Goal: Information Seeking & Learning: Learn about a topic

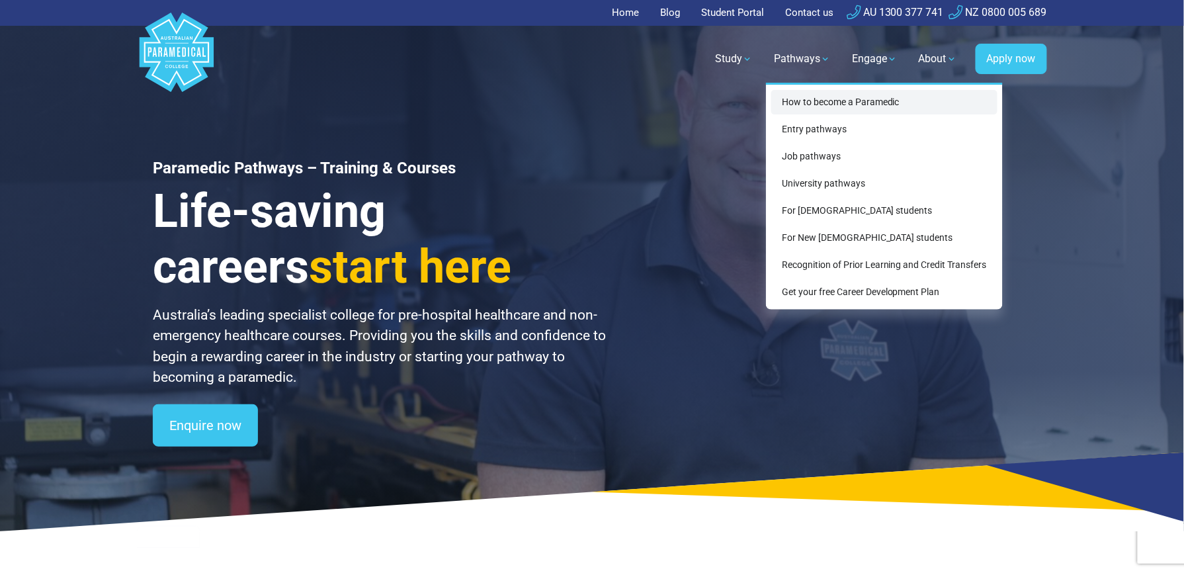
click at [808, 101] on link "How to become a Paramedic" at bounding box center [884, 102] width 226 height 24
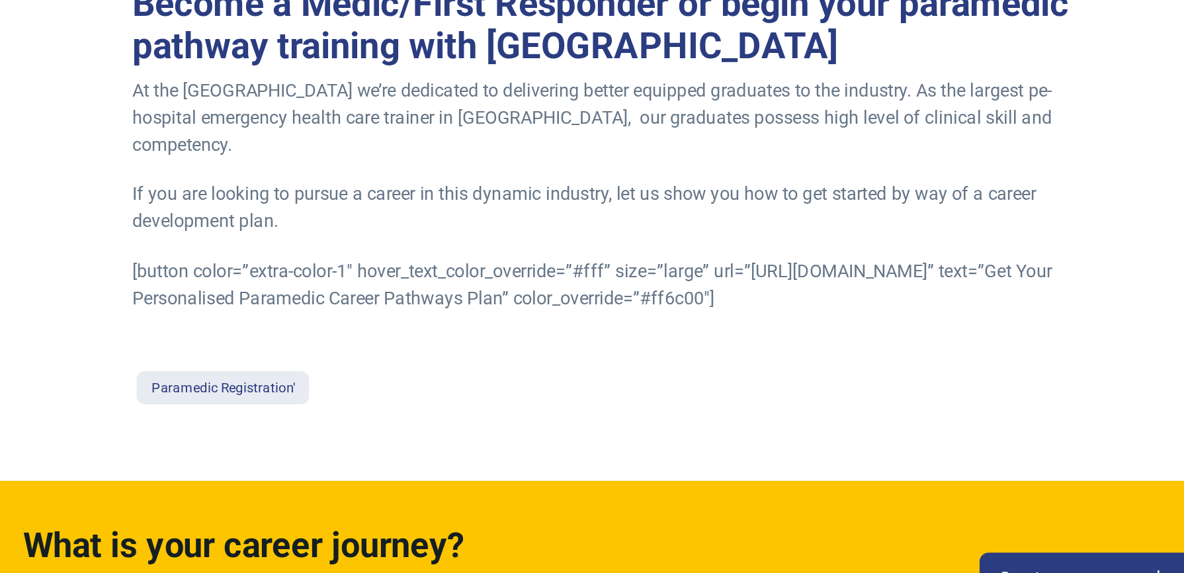
scroll to position [1022, 0]
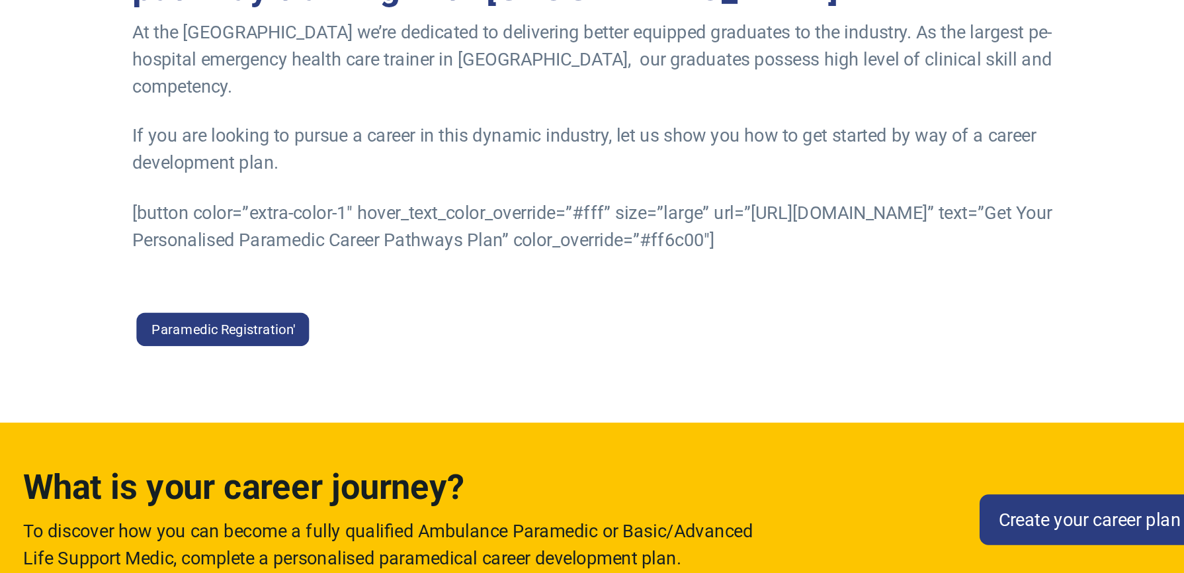
click at [388, 429] on link "Paramedic Registration'" at bounding box center [363, 429] width 102 height 20
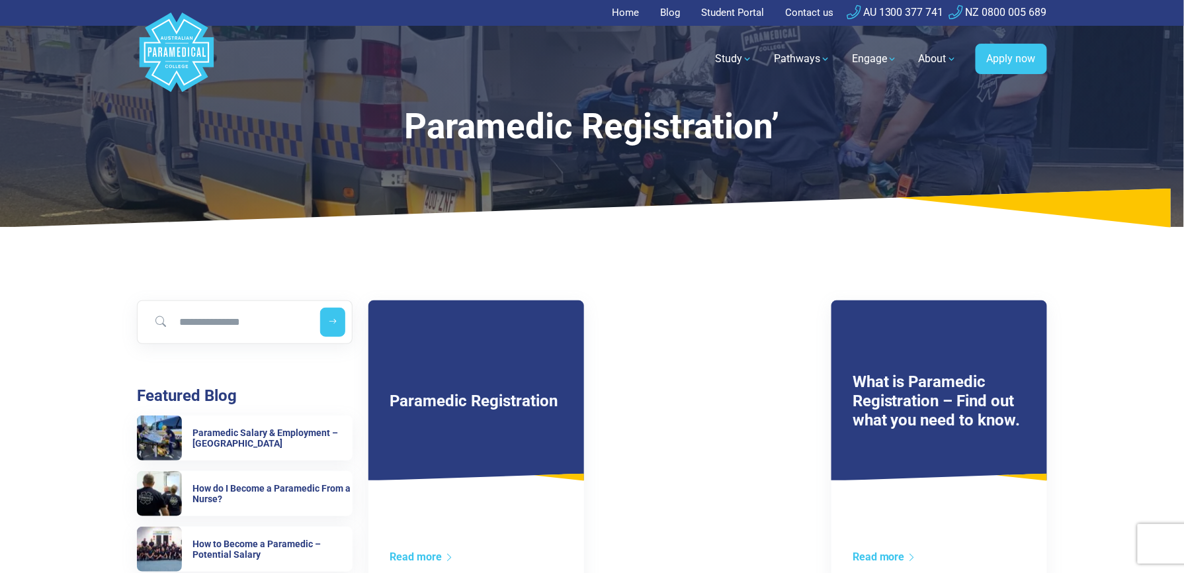
scroll to position [176, 0]
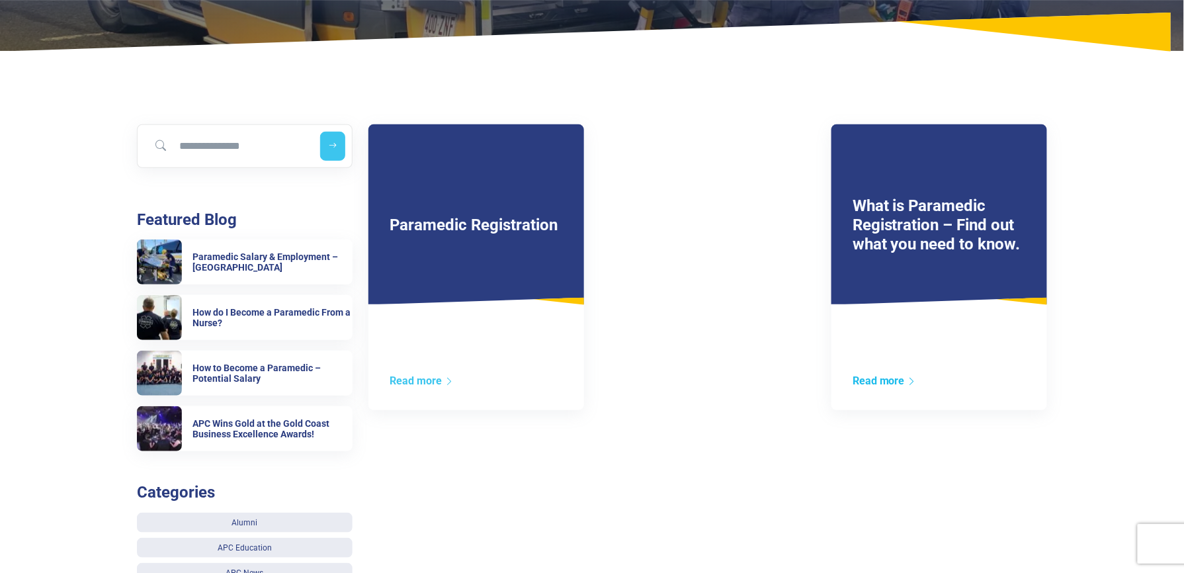
click at [881, 377] on link "Read more" at bounding box center [884, 380] width 64 height 13
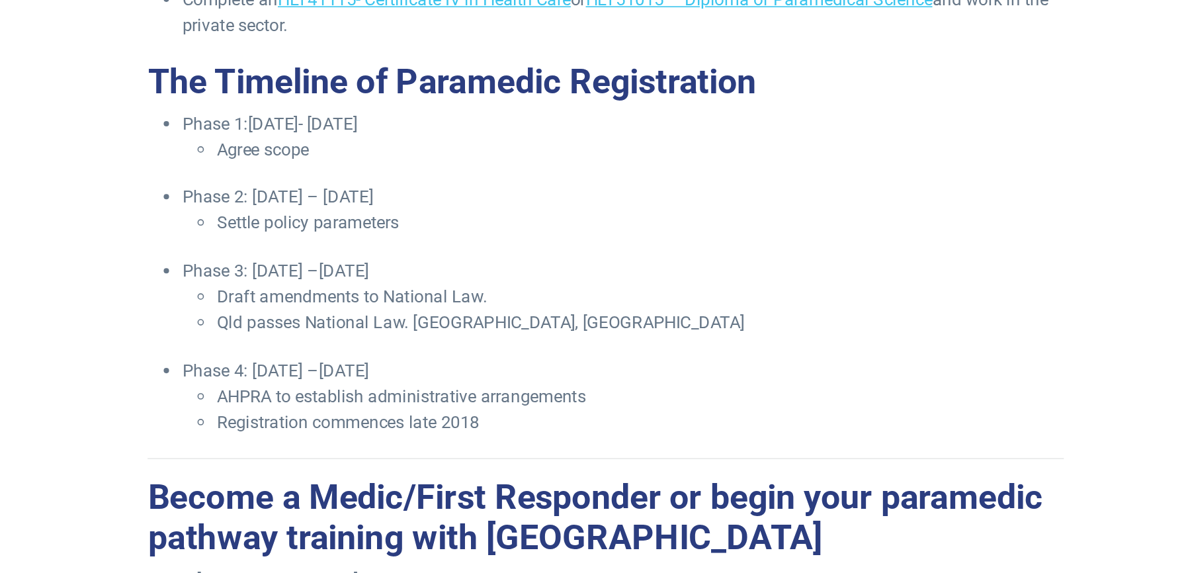
scroll to position [737, 0]
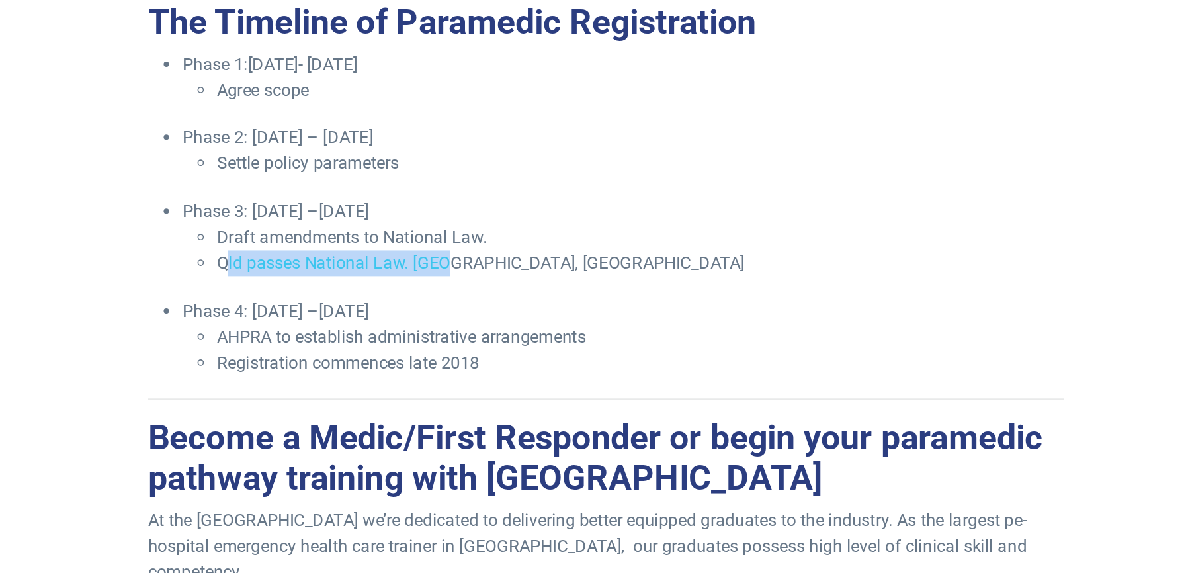
drag, startPoint x: 358, startPoint y: 377, endPoint x: 498, endPoint y: 374, distance: 140.2
click at [498, 374] on li "Qld passes National Law. [GEOGRAPHIC_DATA], [GEOGRAPHIC_DATA]" at bounding box center [613, 382] width 522 height 16
drag, startPoint x: 498, startPoint y: 374, endPoint x: 526, endPoint y: 379, distance: 28.8
click at [528, 378] on li "Qld passes National Law. [GEOGRAPHIC_DATA], [GEOGRAPHIC_DATA]" at bounding box center [613, 382] width 522 height 16
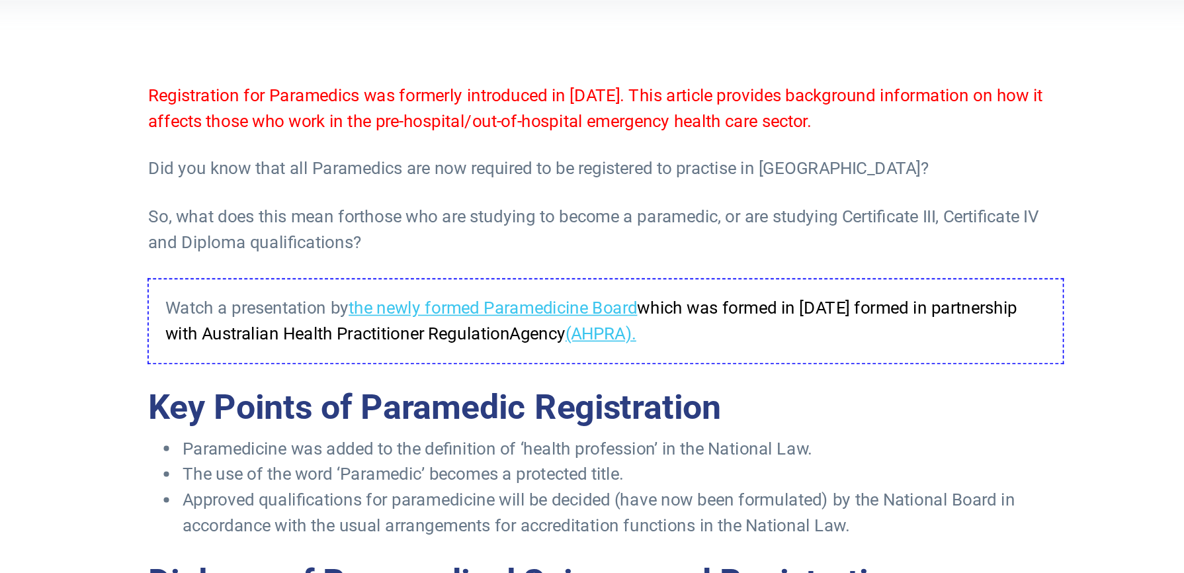
scroll to position [193, 0]
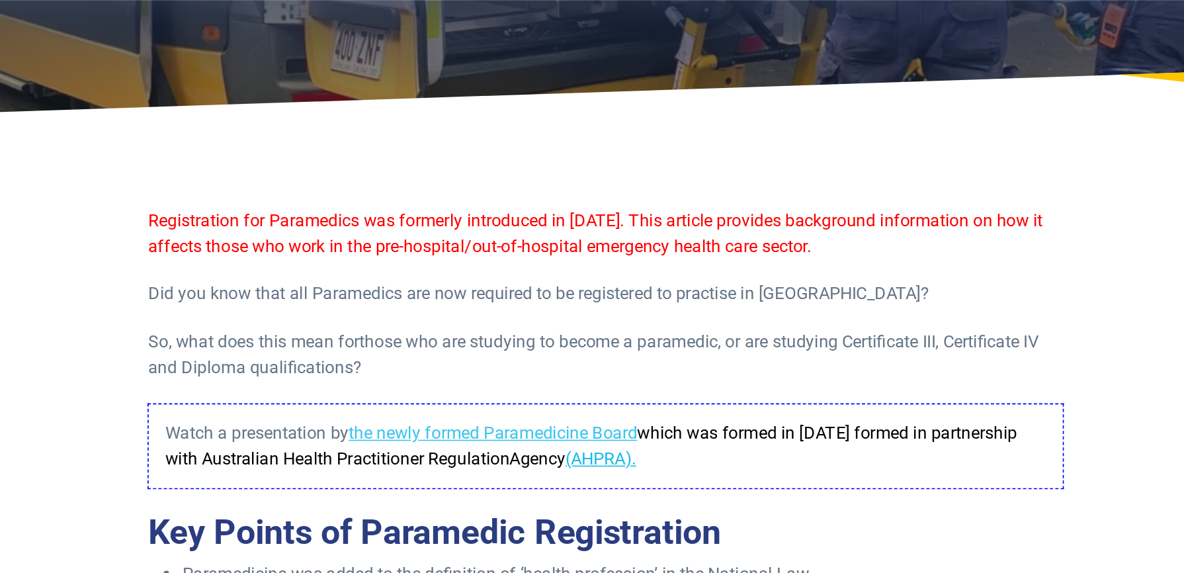
click at [610, 280] on link "(AHPRA)." at bounding box center [589, 282] width 44 height 13
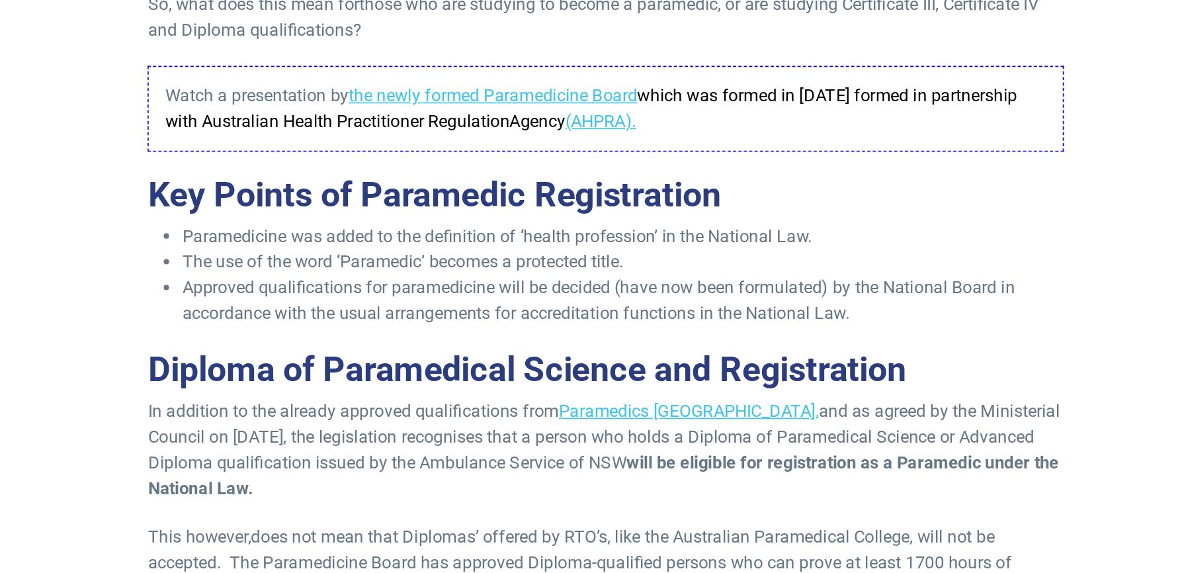
scroll to position [192, 0]
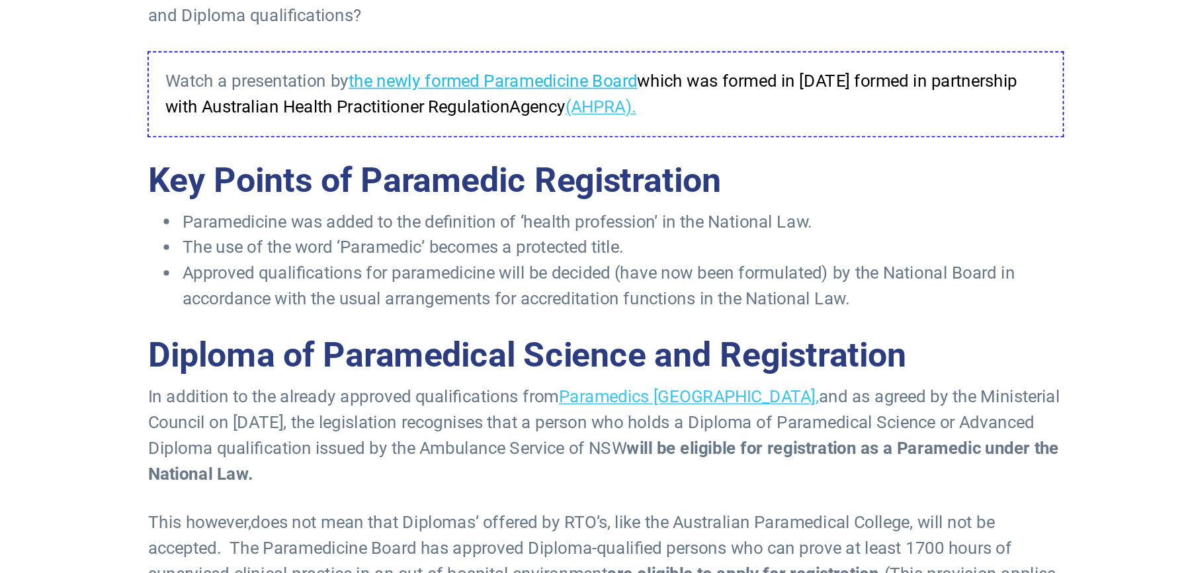
click at [533, 266] on link "the newly formed Paramedicine Board" at bounding box center [522, 267] width 178 height 13
drag, startPoint x: 625, startPoint y: 282, endPoint x: 403, endPoint y: 285, distance: 221.5
click at [403, 285] on span "which was formed in [DATE] formed in partnership with Australian Health Practit…" at bounding box center [582, 275] width 525 height 28
drag, startPoint x: 403, startPoint y: 285, endPoint x: 413, endPoint y: 282, distance: 9.6
copy span "Australian Health Practitioner RegulationAgency"
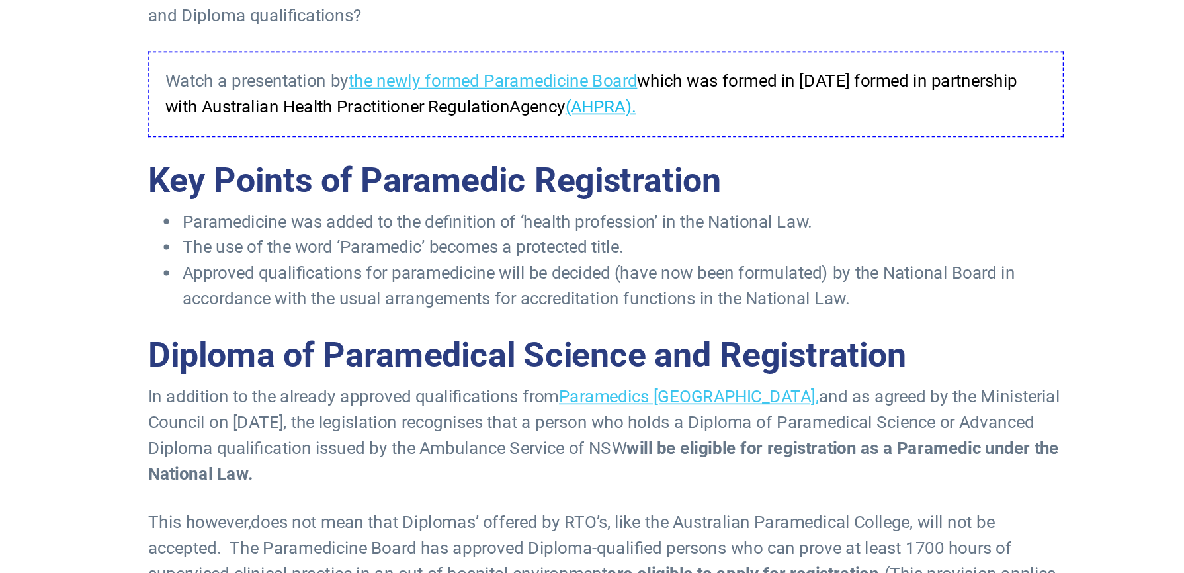
click at [610, 285] on link "(AHPRA)." at bounding box center [589, 283] width 44 height 13
